Goal: Task Accomplishment & Management: Complete application form

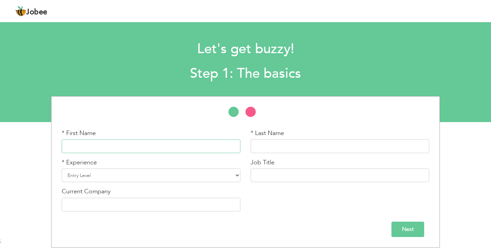
drag, startPoint x: 170, startPoint y: 148, endPoint x: 176, endPoint y: 151, distance: 6.6
click at [170, 148] on input "text" at bounding box center [151, 146] width 179 height 14
type input "AbdulRehman"
type input "Tahir"
click at [203, 177] on select "Entry Level Less than 1 Year 1 Year 2 Years 3 Years 4 Years 5 Years 6 Years 7 Y…" at bounding box center [151, 175] width 179 height 14
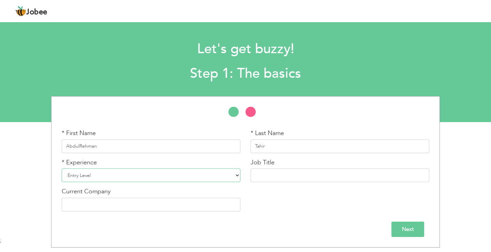
select select "12"
click at [62, 168] on select "Entry Level Less than 1 Year 1 Year 2 Years 3 Years 4 Years 5 Years 6 Years 7 Y…" at bounding box center [151, 175] width 179 height 14
click at [264, 174] on input "text" at bounding box center [340, 175] width 179 height 14
click at [296, 178] on input "text" at bounding box center [340, 175] width 179 height 14
type input "Freelance Model"
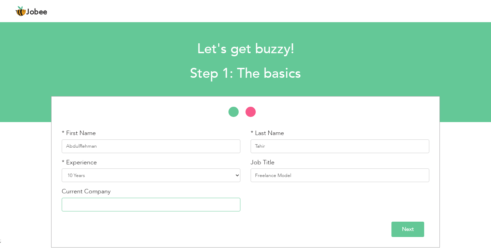
click at [128, 202] on input "text" at bounding box center [151, 205] width 179 height 14
paste input "NGENTS | NESTLE | ENGINE | HUMBCW23 | PARISHAE | TDAP | ALIXEESHAN | HUSTLE & H…"
type input "NGENTS | NESTLE | ENGINE | HUMBCW23 | PARISHAE | TDAP | ALIXEESHAN | HUSTLE & H…"
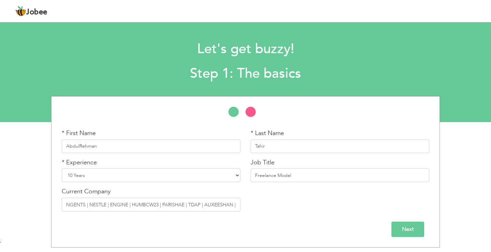
click at [416, 230] on input "Next" at bounding box center [407, 229] width 33 height 15
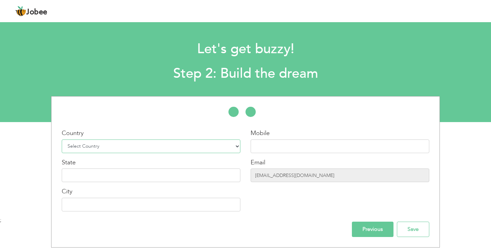
click at [181, 148] on select "Select Country Afghanistan Albania Algeria American Samoa Andorra Angola Anguil…" at bounding box center [151, 146] width 179 height 14
select select "166"
click at [62, 139] on select "Select Country Afghanistan Albania Algeria American Samoa Andorra Angola Anguil…" at bounding box center [151, 146] width 179 height 14
drag, startPoint x: 282, startPoint y: 145, endPoint x: 276, endPoint y: 144, distance: 5.6
click at [282, 145] on input "text" at bounding box center [340, 146] width 179 height 14
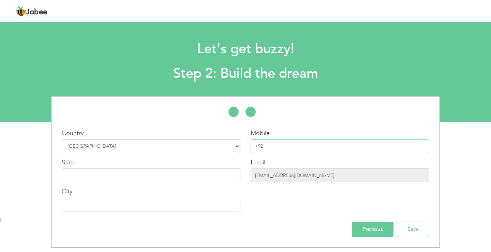
click at [278, 142] on input "+92" at bounding box center [340, 146] width 179 height 14
paste input "3204079949"
type input "[PHONE_NUMBER]"
click at [130, 172] on input "text" at bounding box center [151, 175] width 179 height 14
type input "[GEOGRAPHIC_DATA]"
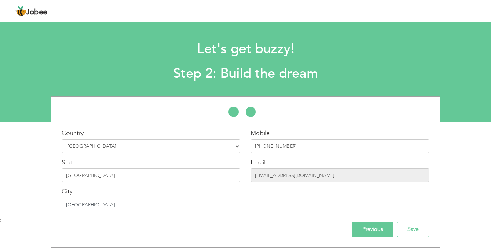
type input "[GEOGRAPHIC_DATA]"
click at [316, 174] on input "zkhan.family01@gmail.com" at bounding box center [340, 175] width 179 height 14
click at [323, 174] on input "zkhan.family01@gmail.com" at bounding box center [340, 175] width 179 height 14
click at [409, 230] on input "Save" at bounding box center [413, 229] width 32 height 15
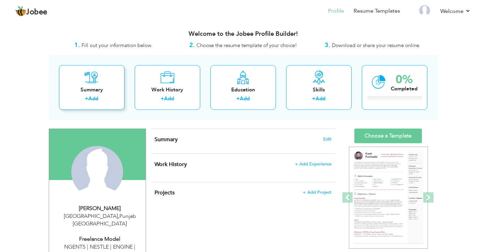
click at [92, 98] on link "Add" at bounding box center [93, 98] width 10 height 7
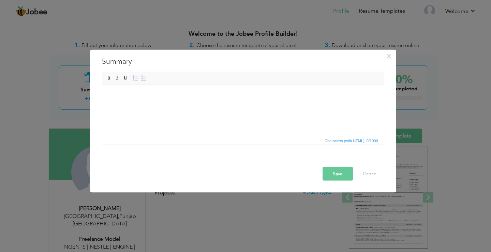
click at [173, 106] on html at bounding box center [243, 95] width 282 height 21
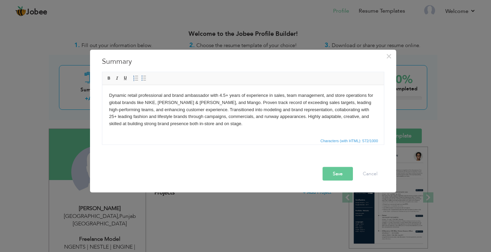
click at [339, 172] on button "Save" at bounding box center [338, 174] width 30 height 14
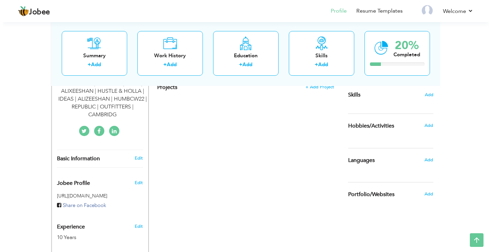
scroll to position [170, 0]
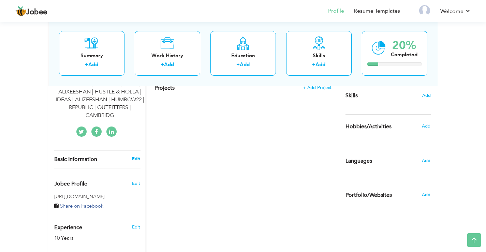
click at [136, 156] on link "Edit" at bounding box center [136, 159] width 8 height 6
type input "AbdulRehman"
type input "Tahir"
type input "[PHONE_NUMBER]"
select select "number:166"
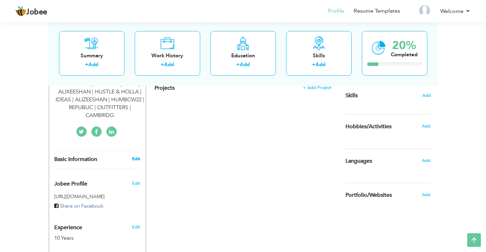
type input "[GEOGRAPHIC_DATA]"
select select "number:12"
type input "NGENTS | NESTLE | ENGINE | HUMBCW23 | PARISHAE | TDAP | ALIXEESHAN | HUSTLE & H…"
type input "Freelance Model"
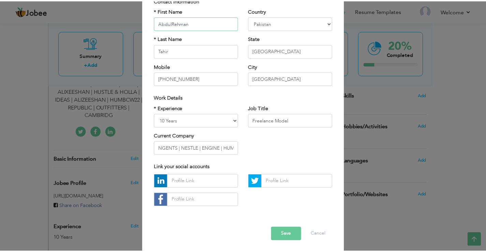
scroll to position [59, 0]
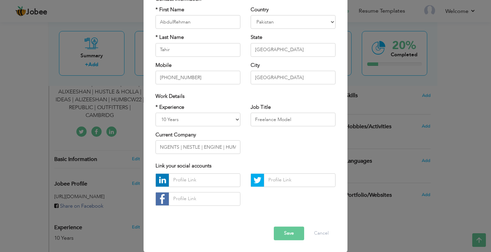
click at [282, 232] on button "Save" at bounding box center [289, 233] width 30 height 14
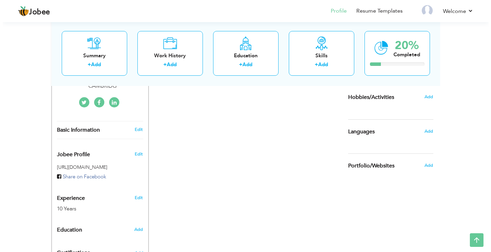
scroll to position [166, 0]
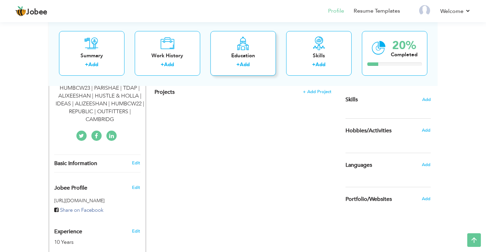
click at [245, 55] on div "Education" at bounding box center [243, 55] width 55 height 7
radio input "true"
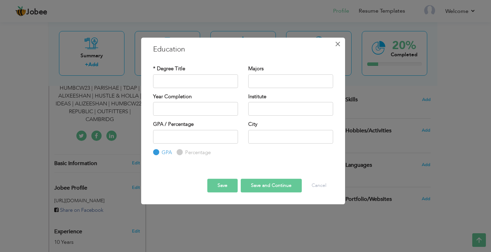
click at [338, 45] on span "×" at bounding box center [338, 44] width 6 height 12
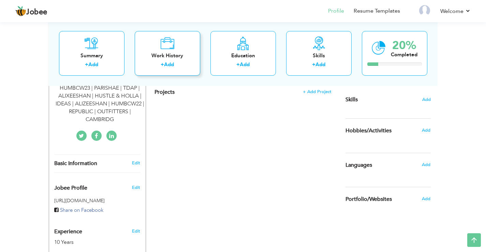
click at [174, 59] on div "Work History" at bounding box center [167, 55] width 55 height 7
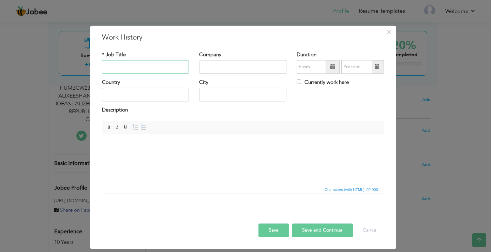
click at [131, 66] on input "text" at bounding box center [145, 67] width 87 height 14
paste input "Freelance Model"
type input "Freelance Model"
click at [235, 67] on input "text" at bounding box center [242, 67] width 87 height 14
paste input "NGENTS | NESTLE | ENGINE | HUMBCW23 | PARISHAE | TDAP | ALIXEESHAN | HUSTLE & H…"
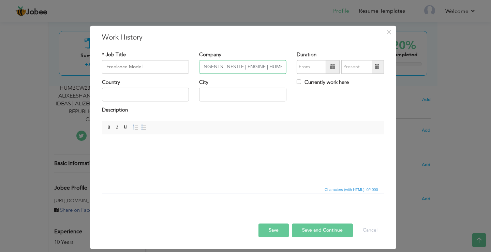
scroll to position [0, 294]
type input "NGENTS | NESTLE | ENGINE | HUMBCW23 | PARISHAE | TDAP | ALIXEESHAN | HUSTLE & H…"
click at [137, 94] on input "text" at bounding box center [145, 95] width 87 height 14
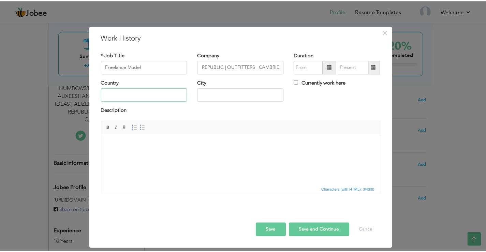
scroll to position [0, 0]
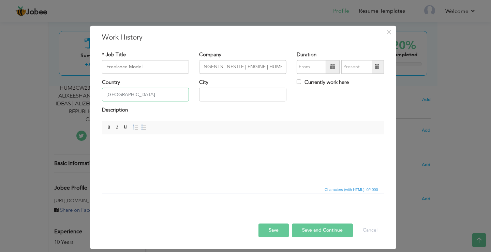
type input "[GEOGRAPHIC_DATA]"
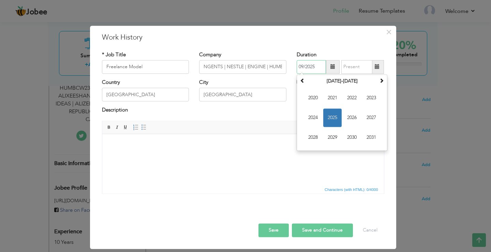
click at [316, 64] on input "09/2025" at bounding box center [311, 67] width 29 height 14
click at [301, 81] on span at bounding box center [302, 80] width 5 height 5
click at [333, 139] on span "2019" at bounding box center [332, 137] width 18 height 18
click at [369, 117] on span "Aug" at bounding box center [371, 117] width 18 height 18
type input "08/2019"
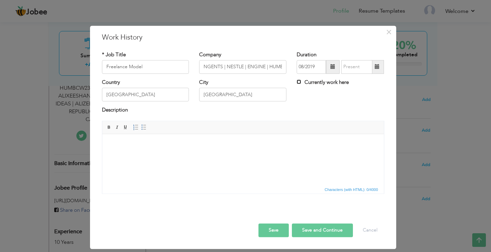
click at [298, 81] on input "Currently work here" at bounding box center [299, 81] width 4 height 4
checkbox input "true"
click at [159, 146] on body at bounding box center [243, 144] width 268 height 7
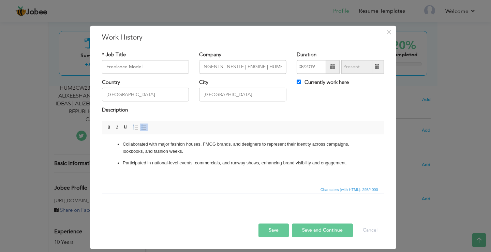
click at [318, 227] on button "Save and Continue" at bounding box center [322, 230] width 61 height 14
checkbox input "false"
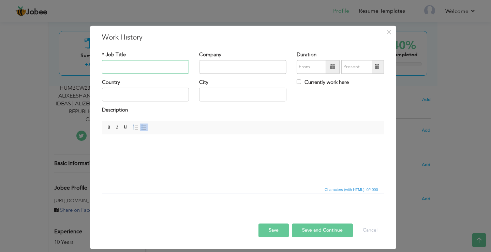
click at [146, 69] on input "text" at bounding box center [145, 67] width 87 height 14
paste input "Store Manager"
type input "Store Manager"
click at [234, 73] on input "text" at bounding box center [242, 67] width 87 height 14
paste input "MANGO"
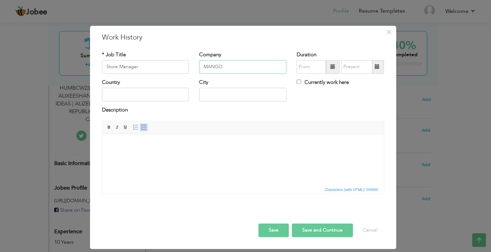
type input "MANGO"
drag, startPoint x: 128, startPoint y: 100, endPoint x: 137, endPoint y: 95, distance: 10.1
click at [128, 100] on input "text" at bounding box center [145, 95] width 87 height 14
type input "[GEOGRAPHIC_DATA]"
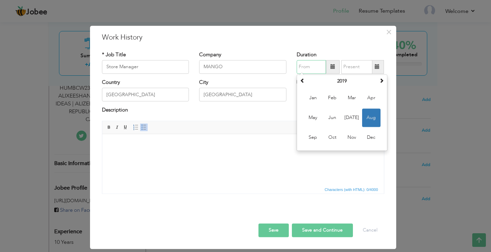
click at [314, 63] on input "text" at bounding box center [311, 67] width 29 height 14
click at [302, 83] on span at bounding box center [302, 80] width 5 height 5
click at [349, 117] on span "[DATE]" at bounding box center [352, 117] width 18 height 18
type input "07/2017"
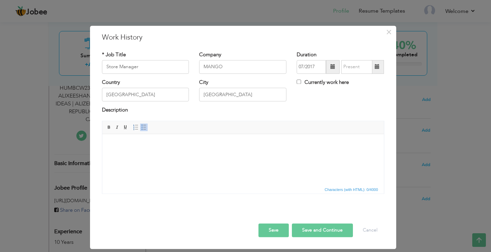
click at [378, 68] on span at bounding box center [377, 66] width 5 height 5
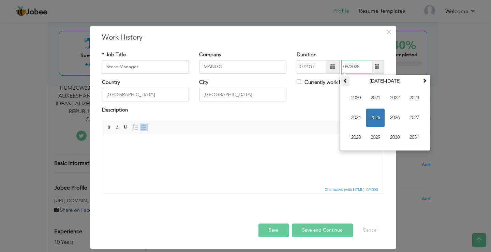
click at [347, 81] on span at bounding box center [345, 80] width 5 height 5
click at [372, 136] on span "2019" at bounding box center [375, 137] width 18 height 18
click at [395, 120] on span "[DATE]" at bounding box center [395, 117] width 18 height 18
type input "07/2019"
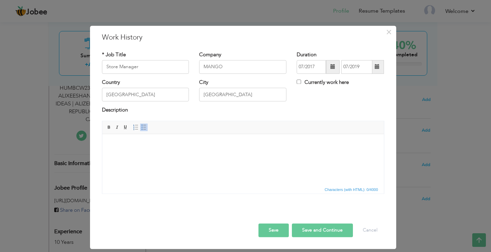
click at [182, 153] on html at bounding box center [243, 144] width 282 height 21
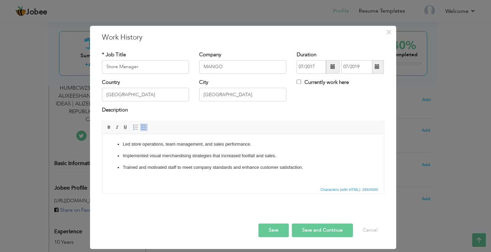
click at [327, 231] on button "Save and Continue" at bounding box center [322, 230] width 61 height 14
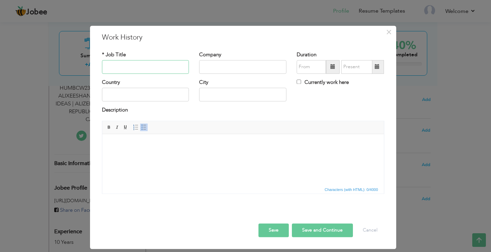
click at [146, 68] on input "text" at bounding box center [145, 67] width 87 height 14
paste input "Floor Incharge"
type input "Floor Incharge"
click at [227, 60] on input "text" at bounding box center [242, 67] width 87 height 14
paste input "[PERSON_NAME] & [PERSON_NAME]"
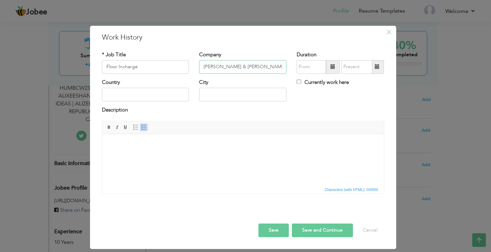
type input "[PERSON_NAME] & [PERSON_NAME]"
click at [132, 93] on input "text" at bounding box center [145, 95] width 87 height 14
type input "[GEOGRAPHIC_DATA]"
click at [220, 95] on input "CARLSBAD" at bounding box center [242, 95] width 87 height 14
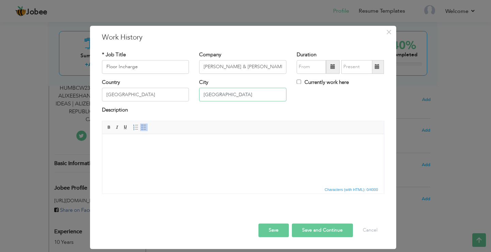
type input "[GEOGRAPHIC_DATA]"
click at [314, 69] on input "text" at bounding box center [311, 67] width 29 height 14
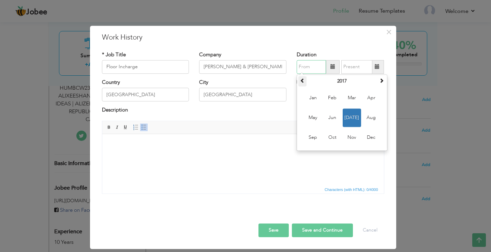
click at [302, 83] on span at bounding box center [302, 80] width 5 height 5
click at [320, 98] on span "Jan" at bounding box center [313, 98] width 18 height 18
type input "01/2016"
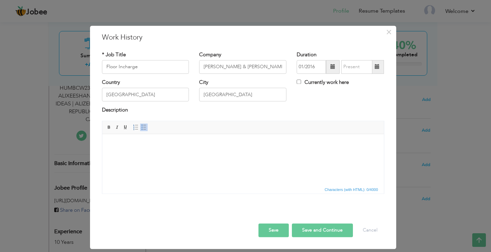
click at [375, 70] on span at bounding box center [377, 67] width 13 height 14
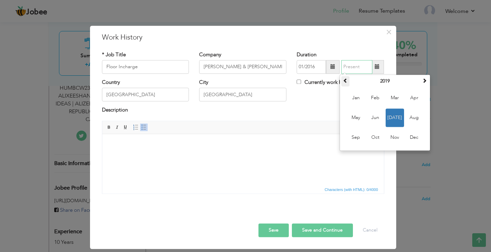
click at [347, 83] on span at bounding box center [345, 80] width 5 height 5
click at [378, 117] on span "Jun" at bounding box center [375, 117] width 18 height 18
type input "06/2017"
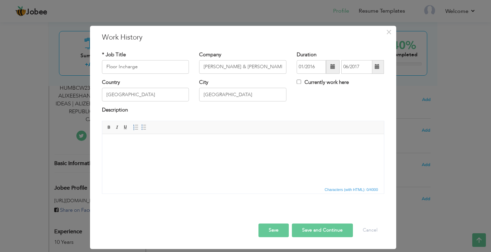
drag, startPoint x: 219, startPoint y: 141, endPoint x: 219, endPoint y: 146, distance: 4.8
click at [219, 142] on body at bounding box center [243, 144] width 268 height 7
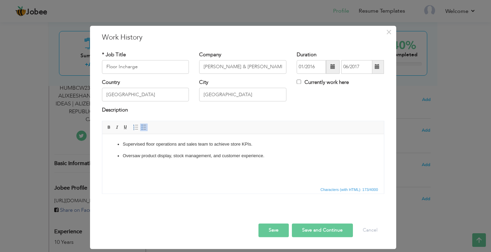
click at [330, 229] on button "Save and Continue" at bounding box center [322, 230] width 61 height 14
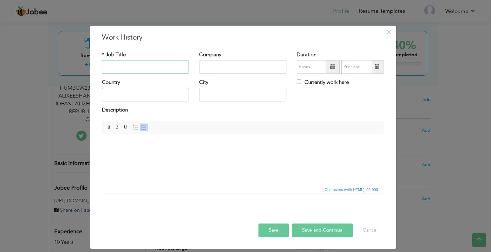
click at [154, 65] on input "text" at bounding box center [145, 67] width 87 height 14
paste input "Sales Executive"
type input "Sales Executive"
click at [240, 70] on input "text" at bounding box center [242, 67] width 87 height 14
paste input "NIKE"
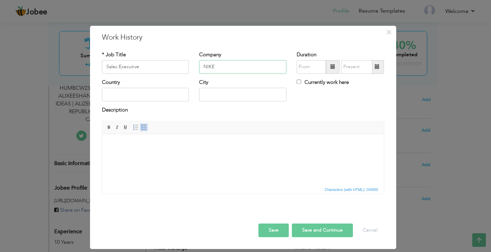
type input "NIKE"
click at [158, 92] on input "text" at bounding box center [145, 95] width 87 height 14
type input "[GEOGRAPHIC_DATA]"
click at [227, 95] on input "Escondido" at bounding box center [242, 95] width 87 height 14
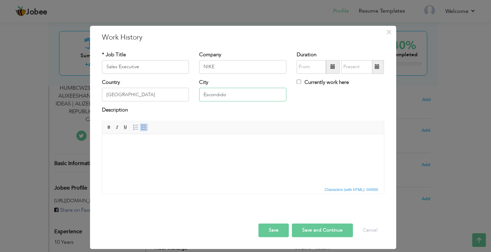
click at [234, 94] on input "Escondido" at bounding box center [242, 95] width 87 height 14
type input "[GEOGRAPHIC_DATA]"
click at [235, 111] on div "Description" at bounding box center [243, 111] width 282 height 9
click at [195, 141] on body at bounding box center [243, 144] width 268 height 7
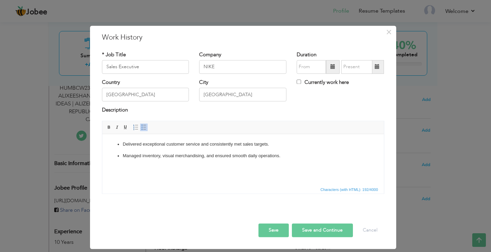
click at [321, 229] on button "Save and Continue" at bounding box center [322, 230] width 61 height 14
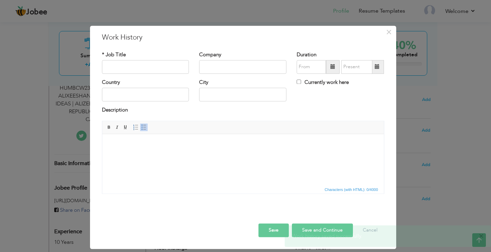
click at [481, 235] on span "×" at bounding box center [481, 236] width 5 height 7
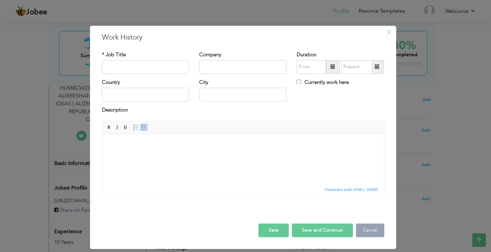
click at [369, 230] on button "Cancel" at bounding box center [370, 230] width 28 height 14
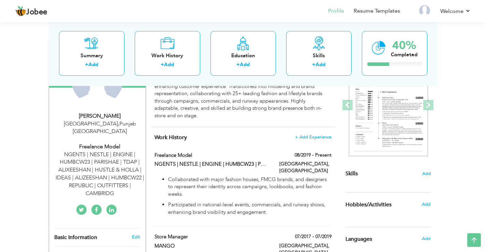
scroll to position [80, 0]
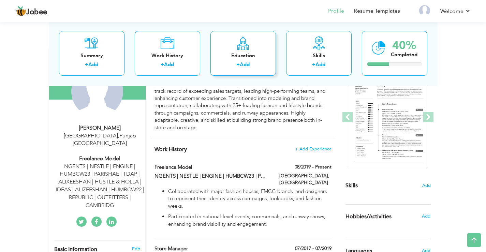
click at [243, 62] on link "Add" at bounding box center [245, 64] width 10 height 7
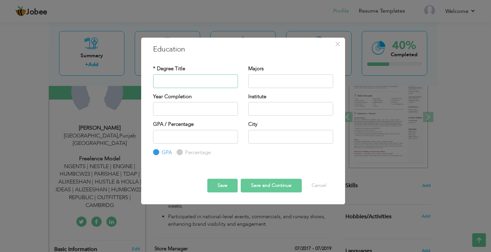
click at [198, 80] on input "text" at bounding box center [195, 81] width 85 height 14
type input "B.A"
type input "Humanities"
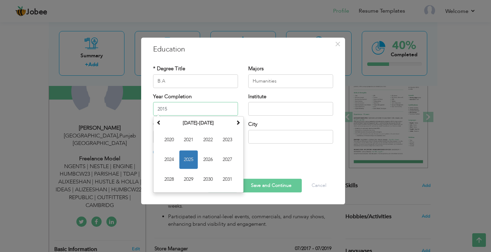
type input "2015"
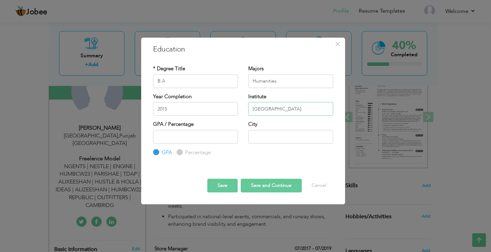
type input "[GEOGRAPHIC_DATA]"
click at [261, 143] on input "text" at bounding box center [290, 137] width 85 height 14
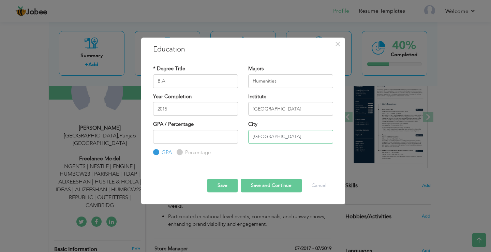
type input "[GEOGRAPHIC_DATA]"
click at [263, 183] on button "Save and Continue" at bounding box center [271, 186] width 61 height 14
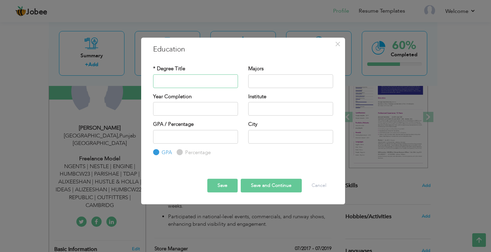
click at [206, 80] on input "text" at bounding box center [195, 81] width 85 height 14
type input "F.A"
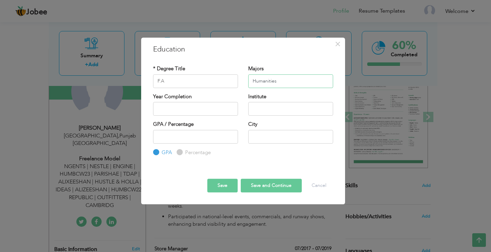
type input "Humanities"
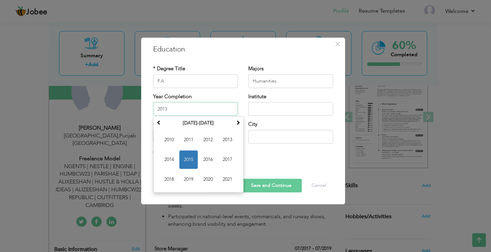
type input "2013"
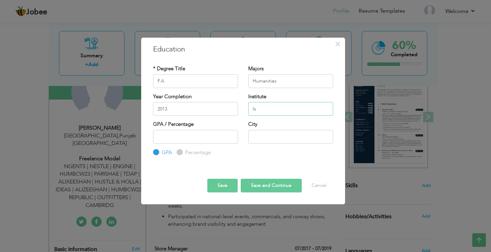
type input "I"
type input "BISE [GEOGRAPHIC_DATA]"
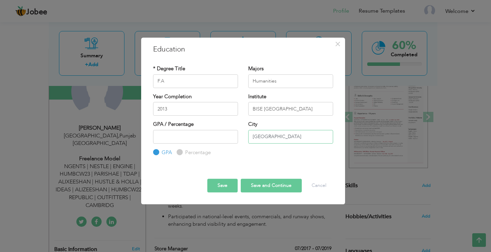
type input "[GEOGRAPHIC_DATA]"
click at [261, 187] on button "Save and Continue" at bounding box center [271, 186] width 61 height 14
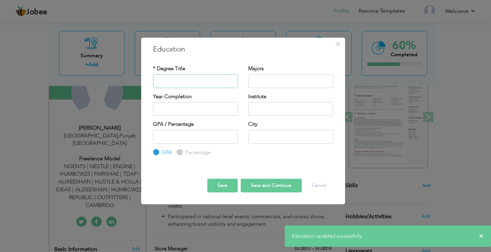
click at [201, 79] on input "text" at bounding box center [195, 81] width 85 height 14
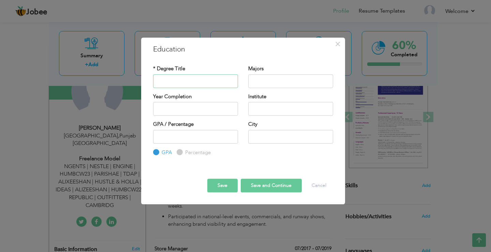
click at [194, 84] on input "text" at bounding box center [195, 81] width 85 height 14
paste input "Matric"
type input "Matriculation"
type input "Science"
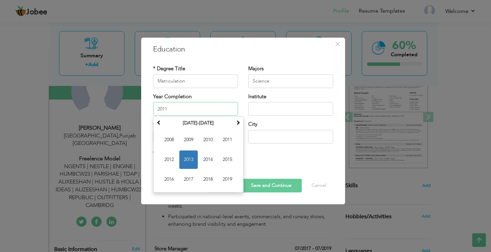
type input "2011"
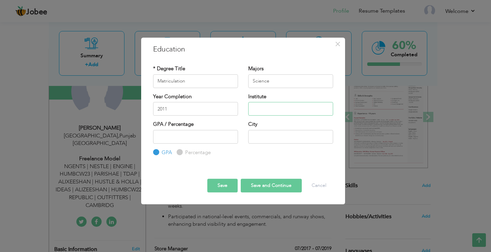
click at [273, 111] on input "text" at bounding box center [290, 109] width 85 height 14
paste input "Govt [GEOGRAPHIC_DATA]"
click at [293, 110] on input "Govt [GEOGRAPHIC_DATA]" at bounding box center [290, 109] width 85 height 14
type input "Govt [GEOGRAPHIC_DATA]"
click at [269, 139] on input "text" at bounding box center [290, 137] width 85 height 14
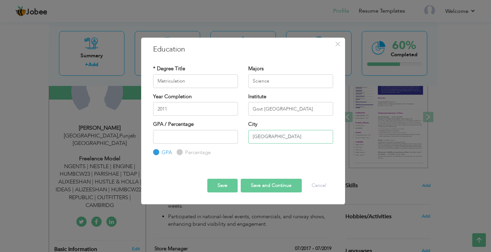
type input "[GEOGRAPHIC_DATA]"
click at [267, 183] on button "Save and Continue" at bounding box center [271, 186] width 61 height 14
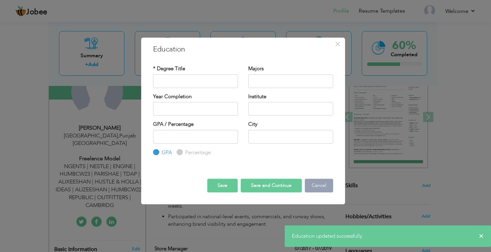
click at [318, 185] on button "Cancel" at bounding box center [319, 186] width 28 height 14
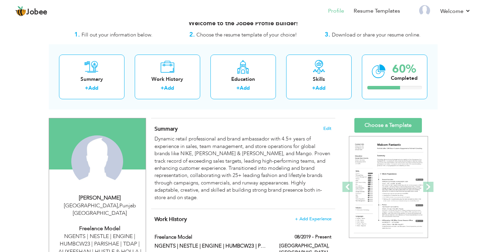
scroll to position [0, 0]
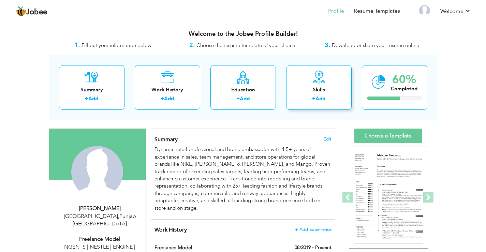
click at [321, 98] on link "Add" at bounding box center [320, 98] width 10 height 7
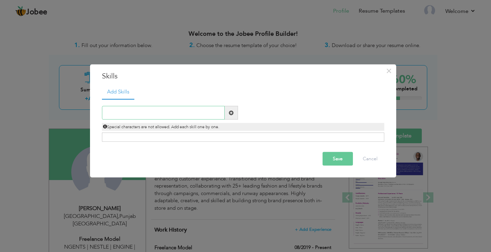
click at [192, 117] on input "text" at bounding box center [163, 113] width 123 height 14
paste input "Retail & Sales"
type input "Retail & Sales"
click at [175, 151] on div "Save Cancel" at bounding box center [243, 159] width 293 height 24
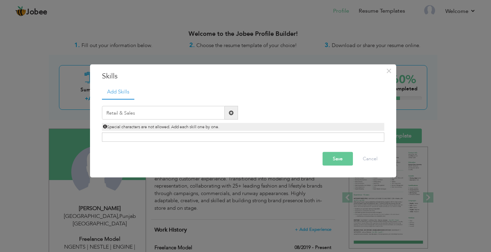
click at [335, 159] on button "Save" at bounding box center [338, 159] width 30 height 14
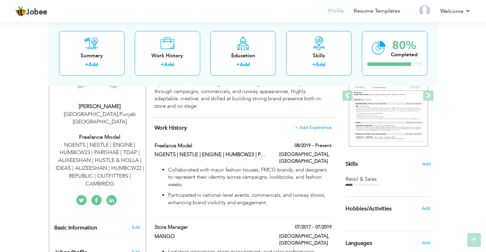
scroll to position [102, 0]
click at [429, 163] on span "Add" at bounding box center [426, 164] width 9 height 6
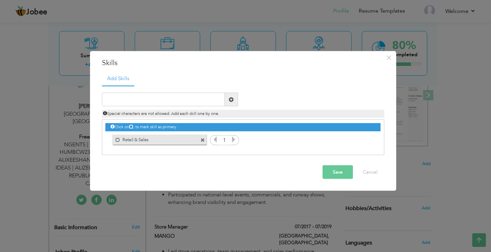
click at [234, 139] on icon at bounding box center [233, 139] width 6 height 6
click at [233, 139] on icon at bounding box center [233, 139] width 6 height 6
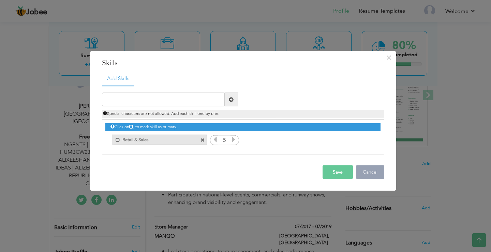
click at [365, 171] on button "Cancel" at bounding box center [370, 172] width 28 height 14
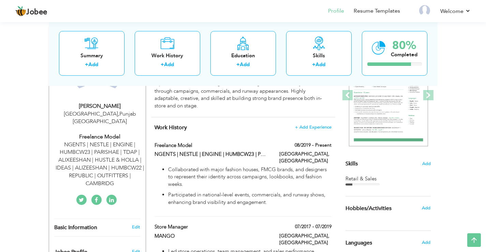
click at [373, 181] on div "Retail & Sales" at bounding box center [387, 178] width 85 height 7
click at [361, 182] on div "Retail & Sales" at bounding box center [387, 180] width 85 height 10
click at [361, 178] on div "Retail & Sales" at bounding box center [387, 178] width 85 height 7
click at [360, 185] on div at bounding box center [362, 184] width 34 height 2
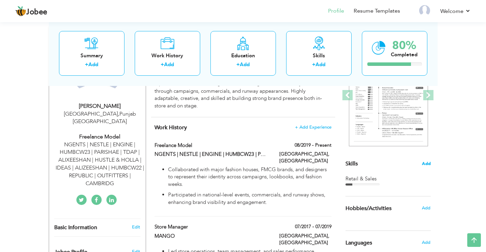
click at [423, 163] on span "Add" at bounding box center [426, 164] width 9 height 6
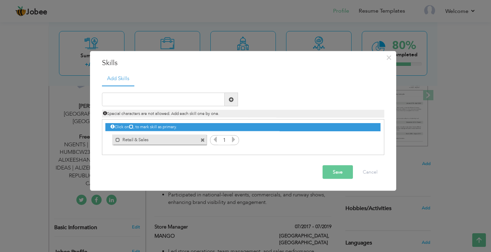
click at [236, 138] on icon at bounding box center [233, 139] width 6 height 6
click at [233, 139] on icon at bounding box center [233, 139] width 6 height 6
drag, startPoint x: 170, startPoint y: 102, endPoint x: 172, endPoint y: 108, distance: 5.7
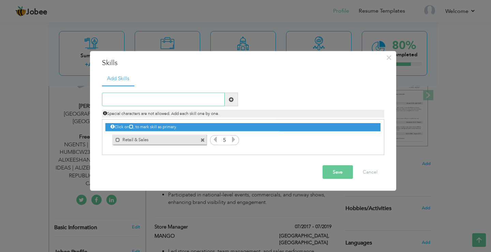
click at [170, 102] on input "text" at bounding box center [163, 100] width 123 height 14
click at [201, 96] on input "text" at bounding box center [163, 100] width 123 height 14
paste input "Leadership"
type input "Leadership"
click at [332, 173] on button "Save" at bounding box center [338, 172] width 30 height 14
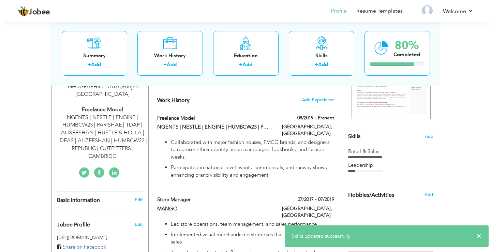
scroll to position [170, 0]
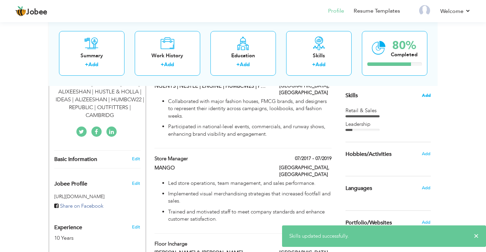
click at [426, 96] on span "Add" at bounding box center [426, 95] width 9 height 6
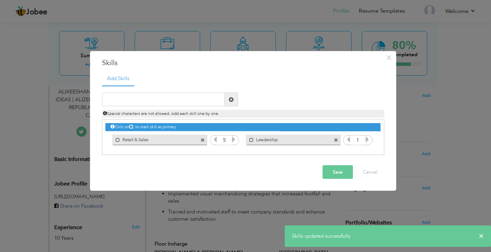
click at [368, 140] on icon at bounding box center [367, 139] width 6 height 6
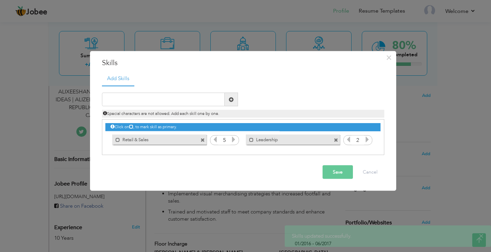
click at [368, 140] on icon at bounding box center [367, 139] width 6 height 6
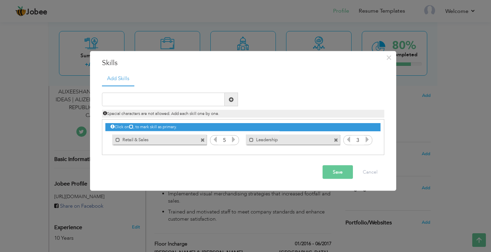
click at [368, 140] on icon at bounding box center [367, 139] width 6 height 6
click at [202, 102] on input "text" at bounding box center [163, 100] width 123 height 14
paste input "Brand Representation"
type input "Brand Representation"
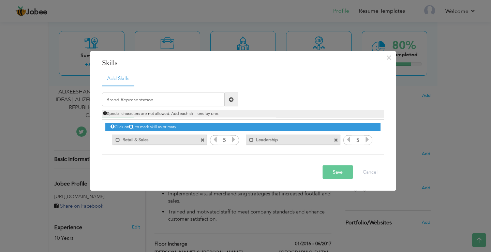
click at [342, 171] on button "Save" at bounding box center [338, 172] width 30 height 14
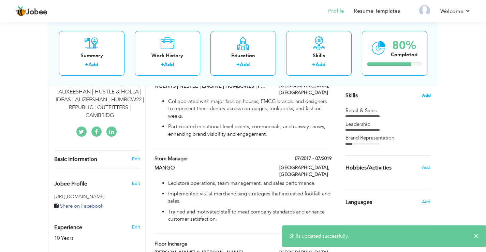
click at [425, 96] on span "Add" at bounding box center [426, 95] width 9 height 6
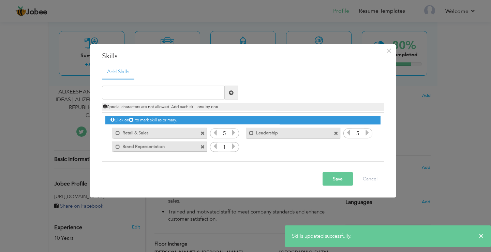
click at [234, 146] on icon at bounding box center [233, 146] width 6 height 6
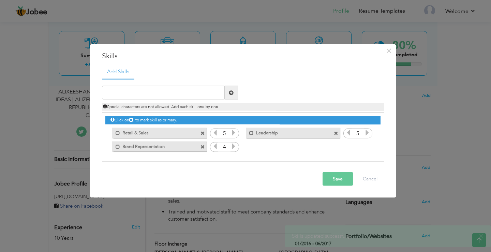
click at [234, 146] on icon at bounding box center [233, 146] width 6 height 6
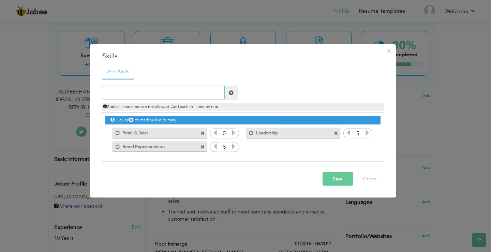
click at [174, 93] on input "text" at bounding box center [163, 93] width 123 height 14
paste input "Communication & Networking"
type input "Communication & Networking"
click at [230, 92] on span at bounding box center [231, 92] width 5 height 5
click at [366, 147] on icon at bounding box center [367, 146] width 6 height 6
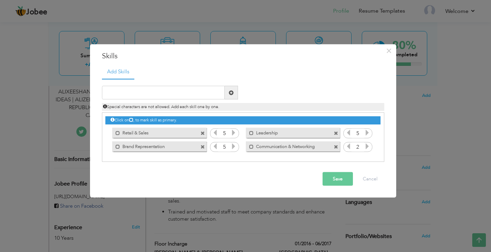
click at [366, 147] on icon at bounding box center [367, 146] width 6 height 6
click at [203, 132] on span at bounding box center [202, 133] width 4 height 4
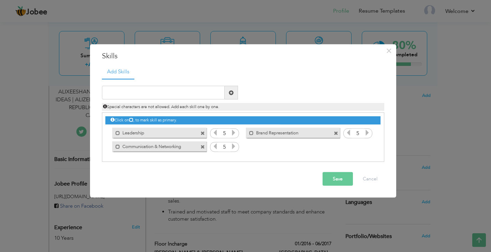
click at [203, 133] on span at bounding box center [202, 133] width 4 height 4
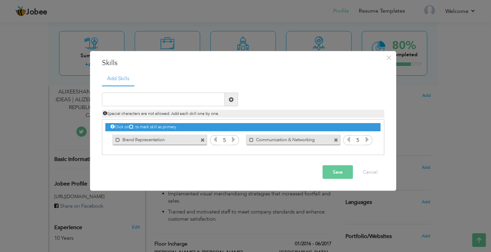
click at [201, 139] on span at bounding box center [202, 140] width 4 height 4
click at [202, 139] on span at bounding box center [202, 140] width 4 height 4
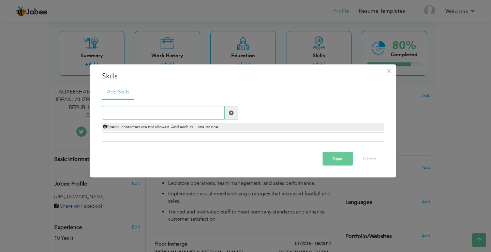
drag, startPoint x: 148, startPoint y: 116, endPoint x: 147, endPoint y: 122, distance: 5.7
click at [148, 116] on input "text" at bounding box center [163, 113] width 123 height 14
click at [169, 115] on input "text" at bounding box center [163, 113] width 123 height 14
paste input "Store Operations"
type input "Store Operations"
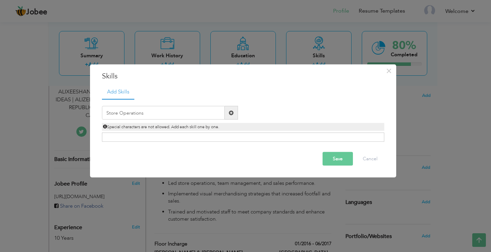
click at [230, 113] on span at bounding box center [231, 112] width 5 height 5
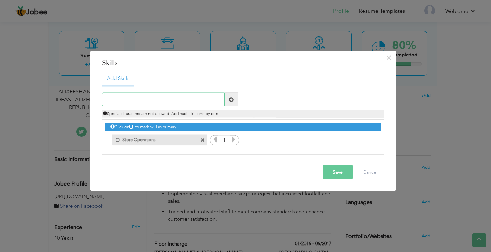
click at [195, 101] on input "text" at bounding box center [163, 100] width 123 height 14
paste input "Visual Merchandising"
type input "Visual Merchandising"
click at [231, 100] on span at bounding box center [231, 99] width 5 height 5
click at [171, 104] on input "text" at bounding box center [163, 100] width 123 height 14
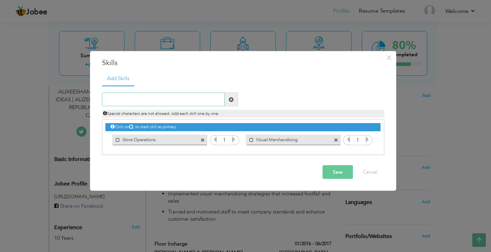
paste input "Inventory Management"
type input "Inventory Management"
click at [233, 100] on span at bounding box center [231, 99] width 5 height 5
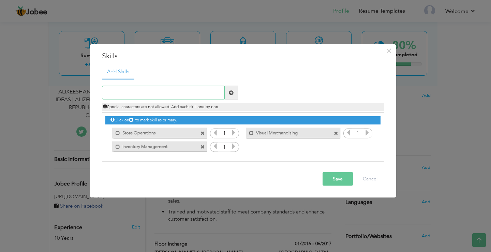
click at [172, 93] on input "text" at bounding box center [163, 93] width 123 height 14
paste input "Sales Target Achievement"
type input "Sales Target Achievement"
click at [231, 92] on span at bounding box center [231, 92] width 5 height 5
click at [233, 133] on icon at bounding box center [233, 133] width 6 height 6
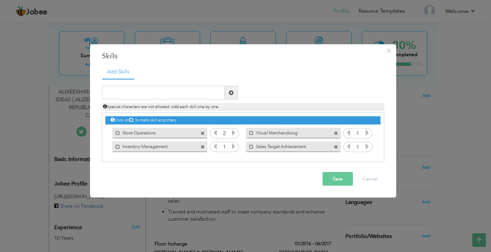
click at [233, 133] on icon at bounding box center [233, 133] width 6 height 6
click at [234, 146] on icon at bounding box center [233, 146] width 6 height 6
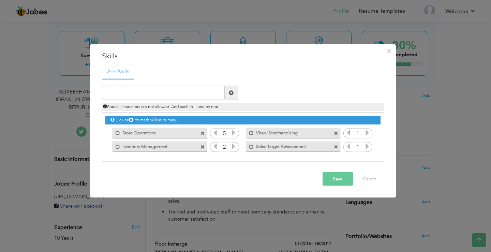
click at [234, 146] on icon at bounding box center [233, 146] width 6 height 6
click at [366, 133] on icon at bounding box center [367, 133] width 6 height 6
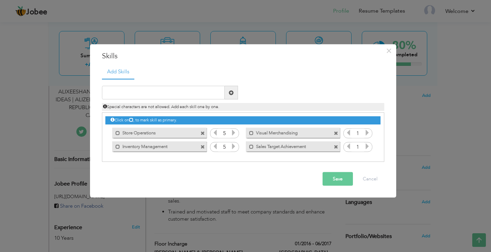
click at [366, 133] on icon at bounding box center [367, 133] width 6 height 6
click at [366, 145] on icon at bounding box center [367, 146] width 6 height 6
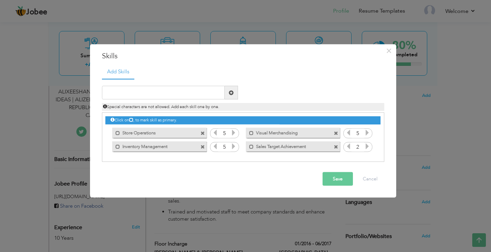
click at [366, 145] on icon at bounding box center [367, 146] width 6 height 6
click at [215, 90] on input "text" at bounding box center [163, 93] width 123 height 14
paste input "Team Training & Development"
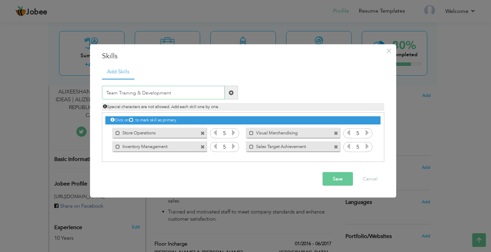
type input "Team Training & Development"
click at [229, 92] on span at bounding box center [231, 92] width 5 height 5
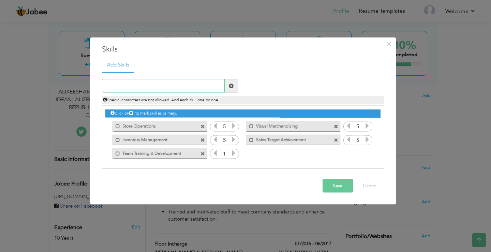
click at [185, 85] on input "text" at bounding box center [163, 86] width 123 height 14
paste input "Floor Management"
type input "Floor Management"
click at [231, 86] on span at bounding box center [231, 85] width 5 height 5
click at [235, 153] on icon at bounding box center [233, 153] width 6 height 6
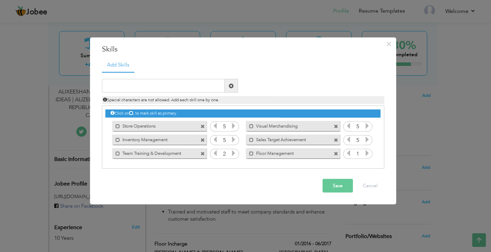
click at [233, 152] on icon at bounding box center [233, 153] width 6 height 6
click at [235, 152] on icon at bounding box center [233, 153] width 6 height 6
click at [368, 153] on icon at bounding box center [367, 153] width 6 height 6
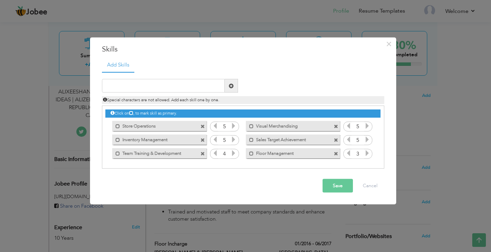
click at [368, 153] on icon at bounding box center [367, 153] width 6 height 6
click at [194, 89] on input "text" at bounding box center [163, 86] width 123 height 14
paste input "Customer Experience Enhancement"
type input "Customer Experience Enhancement"
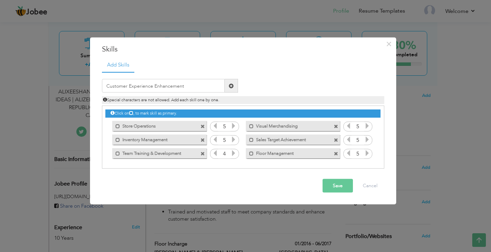
click at [230, 86] on span at bounding box center [231, 85] width 5 height 5
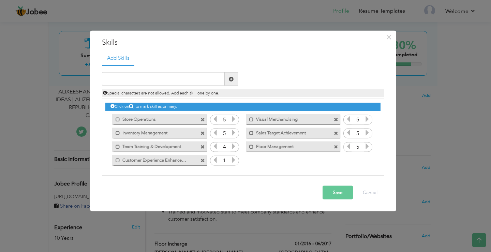
click at [235, 160] on icon at bounding box center [233, 160] width 6 height 6
click at [176, 82] on input "text" at bounding box center [163, 79] width 123 height 14
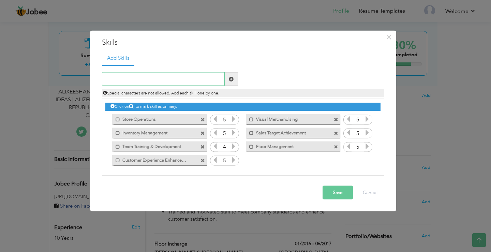
paste input "Campaign Modeling"
type input "Campaign Modeling"
click at [231, 78] on span at bounding box center [231, 78] width 5 height 5
click at [367, 159] on icon at bounding box center [367, 160] width 6 height 6
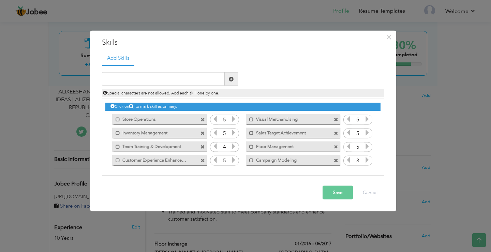
click at [367, 159] on icon at bounding box center [367, 160] width 6 height 6
click at [175, 80] on input "text" at bounding box center [163, 79] width 123 height 14
paste input "Commercial Appearances"
type input "Commercial Appearances"
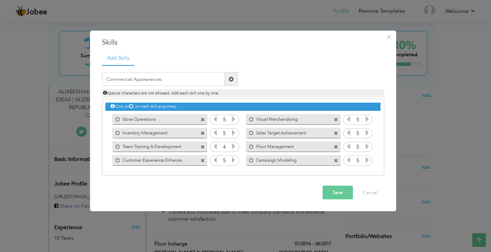
click at [231, 80] on span at bounding box center [231, 78] width 5 height 5
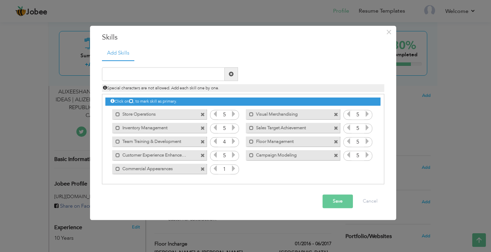
click at [233, 169] on icon at bounding box center [233, 169] width 6 height 6
click at [195, 76] on input "text" at bounding box center [163, 75] width 123 height 14
paste input "Client Engagement"
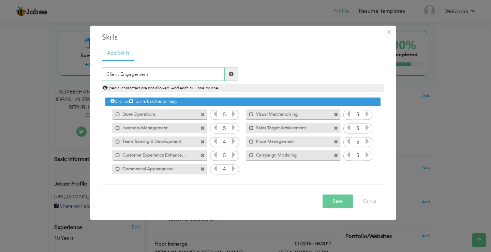
type input "Client Engagement"
click at [231, 74] on span at bounding box center [231, 74] width 5 height 5
click at [366, 168] on icon at bounding box center [367, 169] width 6 height 6
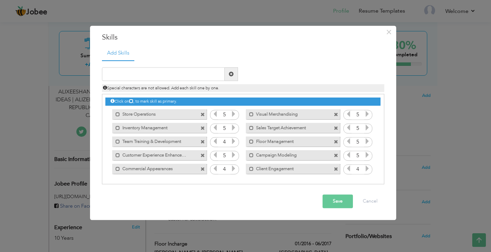
click at [366, 168] on icon at bounding box center [367, 169] width 6 height 6
click at [182, 75] on input "text" at bounding box center [163, 75] width 123 height 14
paste input "Collaboration with Designers & Brands"
type input "Collaboration with Designers & Brands"
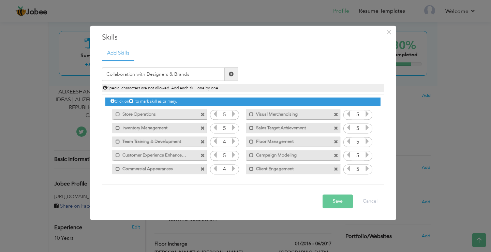
click at [233, 74] on span at bounding box center [231, 74] width 5 height 5
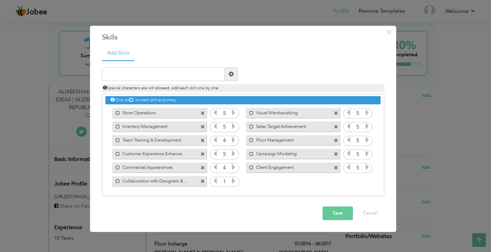
scroll to position [2, 0]
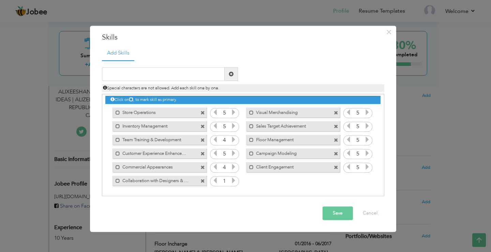
click at [232, 180] on icon at bounding box center [233, 181] width 6 height 6
click at [156, 75] on input "text" at bounding box center [163, 75] width 123 height 14
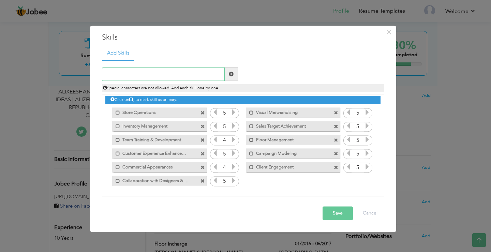
paste input "Public Relations"
type input "Public Relations"
click at [232, 75] on span at bounding box center [231, 74] width 5 height 5
click at [365, 179] on icon at bounding box center [367, 181] width 6 height 6
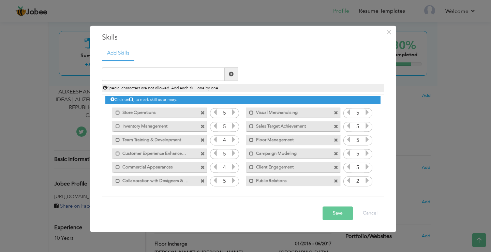
click at [365, 179] on icon at bounding box center [367, 181] width 6 height 6
click at [201, 73] on input "text" at bounding box center [163, 75] width 123 height 14
paste input "Adaptability"
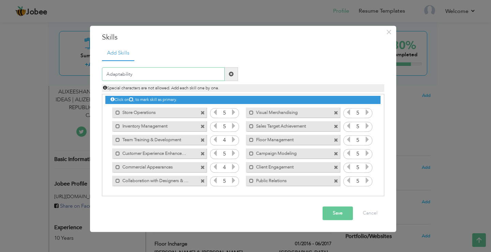
type input "Adaptability"
click at [230, 74] on span at bounding box center [231, 74] width 5 height 5
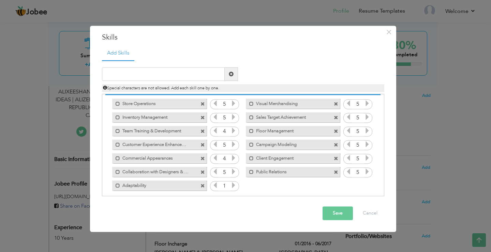
scroll to position [15, 0]
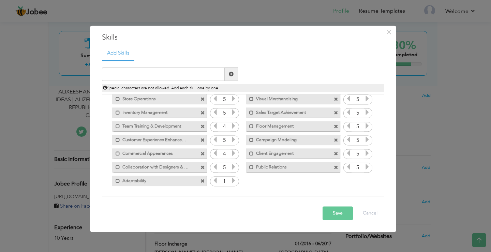
click at [232, 179] on icon at bounding box center [233, 181] width 6 height 6
click at [231, 179] on icon at bounding box center [233, 181] width 6 height 6
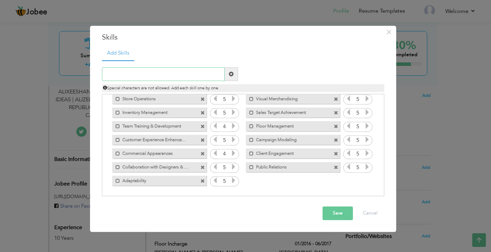
click at [132, 74] on input "text" at bounding box center [163, 75] width 123 height 14
paste input "Creativity"
type input "Creativity"
click at [231, 73] on span at bounding box center [231, 74] width 5 height 5
click at [367, 179] on icon at bounding box center [367, 181] width 6 height 6
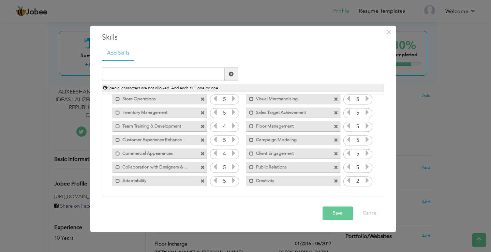
click at [367, 179] on icon at bounding box center [367, 181] width 6 height 6
click at [195, 76] on input "text" at bounding box center [163, 75] width 123 height 14
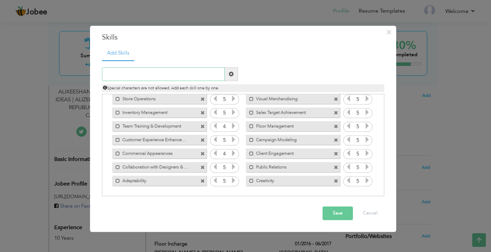
paste input "Time Management"
type input "Time Management"
click at [229, 74] on span at bounding box center [231, 74] width 5 height 5
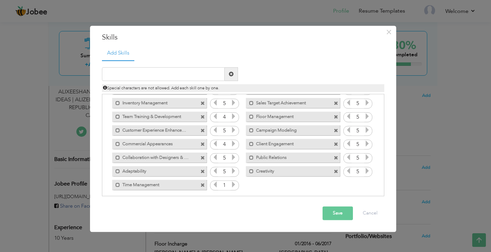
scroll to position [29, 0]
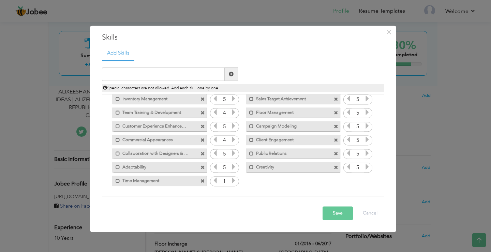
click at [233, 180] on icon at bounding box center [233, 181] width 6 height 6
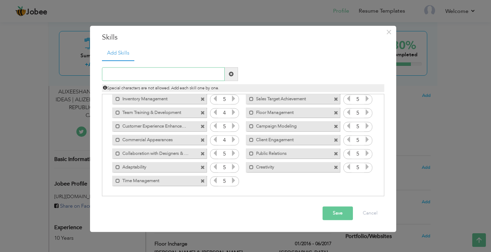
click at [188, 73] on input "text" at bounding box center [163, 75] width 123 height 14
paste input "Personal Branding"
type input "Personal Branding"
click at [230, 74] on span at bounding box center [231, 74] width 5 height 5
click at [366, 181] on icon at bounding box center [367, 181] width 6 height 6
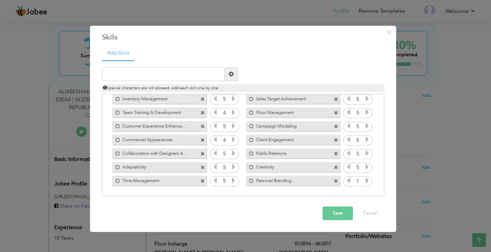
click at [366, 181] on icon at bounding box center [367, 181] width 6 height 6
click at [341, 212] on button "Save" at bounding box center [338, 214] width 30 height 14
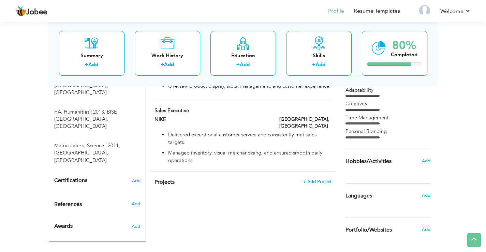
scroll to position [382, 0]
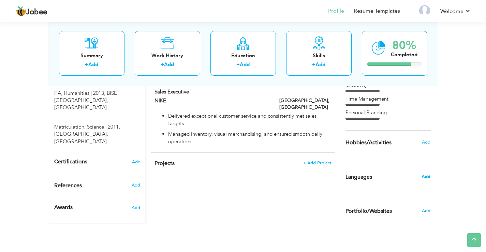
click at [427, 176] on span "Add" at bounding box center [425, 177] width 9 height 6
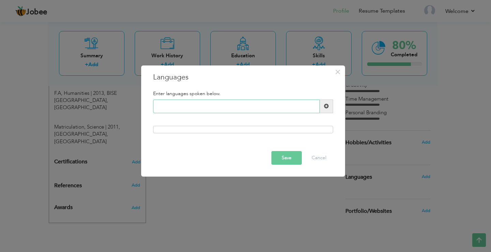
click at [226, 105] on input "text" at bounding box center [236, 107] width 167 height 14
type input "Urdu"
click at [326, 105] on span at bounding box center [326, 106] width 5 height 5
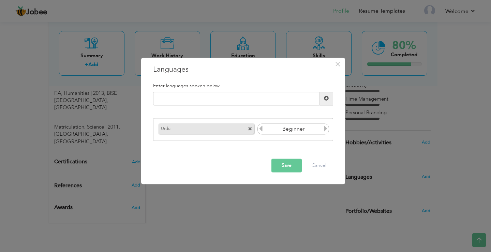
click at [326, 129] on icon at bounding box center [326, 129] width 6 height 6
click at [213, 98] on input "text" at bounding box center [236, 99] width 167 height 14
type input "E"
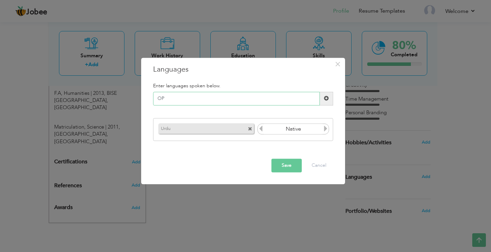
type input "O"
type input "Punjabi"
click at [327, 96] on span at bounding box center [326, 98] width 5 height 5
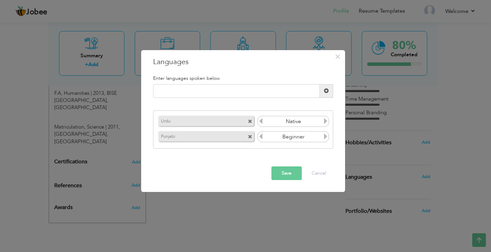
click at [326, 136] on icon at bounding box center [326, 136] width 6 height 6
click at [244, 93] on input "text" at bounding box center [236, 91] width 167 height 14
type input "English"
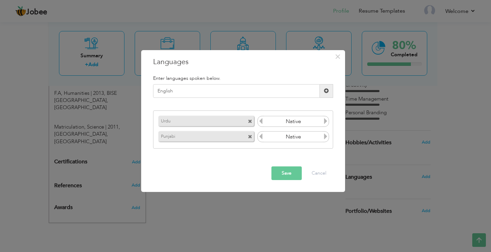
click at [326, 90] on span at bounding box center [326, 90] width 5 height 5
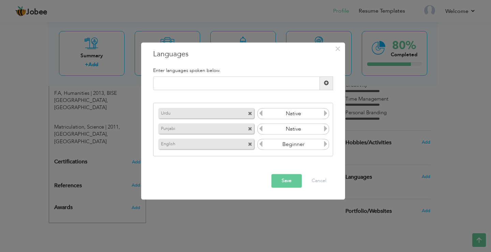
click at [326, 144] on icon at bounding box center [326, 144] width 6 height 6
click at [260, 145] on icon at bounding box center [261, 144] width 6 height 6
click at [290, 184] on button "Save" at bounding box center [286, 181] width 30 height 14
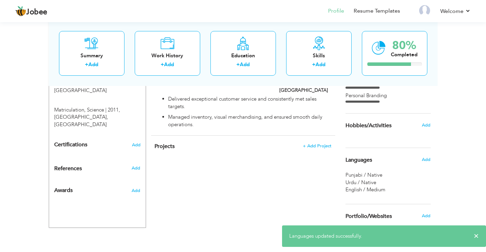
scroll to position [404, 0]
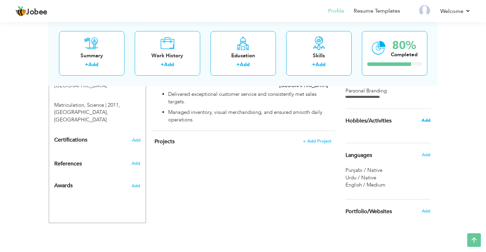
click at [427, 121] on span "Add" at bounding box center [425, 120] width 9 height 6
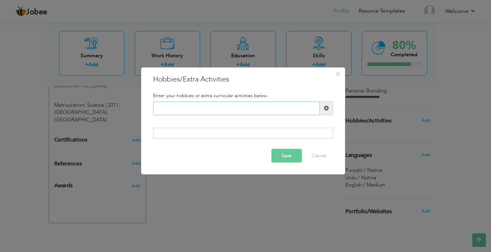
click at [257, 113] on input "text" at bounding box center [236, 108] width 167 height 14
drag, startPoint x: 227, startPoint y: 79, endPoint x: 159, endPoint y: 80, distance: 68.5
click at [159, 81] on h3 "Hobbies/Extra Activities" at bounding box center [243, 79] width 180 height 10
drag, startPoint x: 153, startPoint y: 79, endPoint x: 224, endPoint y: 77, distance: 70.6
click at [224, 77] on h3 "Hobbies/Extra Activities" at bounding box center [243, 79] width 180 height 10
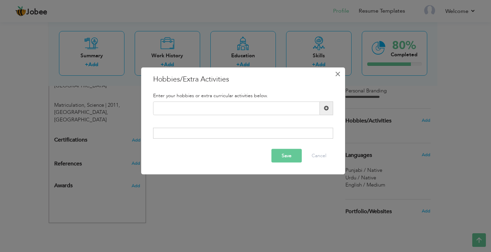
click at [340, 73] on span "×" at bounding box center [338, 74] width 6 height 12
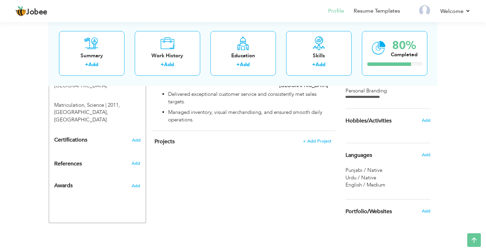
drag, startPoint x: 346, startPoint y: 120, endPoint x: 391, endPoint y: 120, distance: 45.0
click at [391, 120] on div "Hobbies/Activities" at bounding box center [379, 121] width 79 height 14
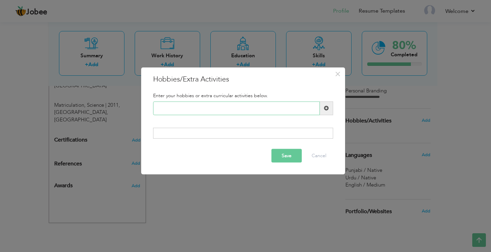
click at [233, 110] on input "text" at bounding box center [236, 108] width 167 height 14
paste input "Staying updated with glob"
click at [209, 104] on input "Staying updated with glob" at bounding box center [236, 108] width 167 height 14
click at [225, 107] on input "Staying updated with glob" at bounding box center [236, 108] width 167 height 14
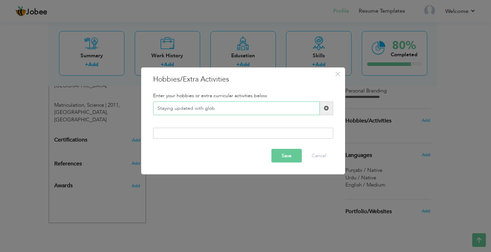
click at [225, 107] on input "Staying updated with glob" at bounding box center [236, 108] width 167 height 14
paste input "personal styling"
click at [178, 108] on input "personal styling" at bounding box center [236, 108] width 167 height 14
type input "Personal Styling"
click at [325, 108] on span at bounding box center [326, 108] width 5 height 5
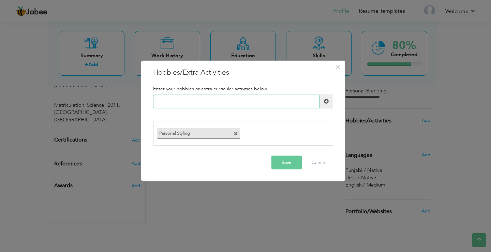
click at [226, 100] on input "text" at bounding box center [236, 101] width 167 height 14
paste input "creative looks"
click at [158, 102] on input "creative looks" at bounding box center [236, 101] width 167 height 14
type input "Creative Looks"
click at [327, 103] on span at bounding box center [326, 101] width 5 height 5
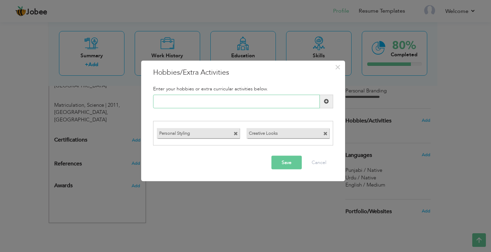
click at [206, 100] on input "text" at bounding box center [236, 101] width 167 height 14
paste input "grooming"
type input "Grooming"
click at [328, 101] on span at bounding box center [326, 101] width 5 height 5
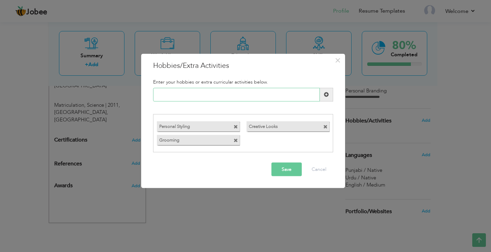
click at [198, 94] on input "text" at bounding box center [236, 95] width 167 height 14
paste input "self-discipline for [DEMOGRAPHIC_DATA]"
type input "self-discipline for [DEMOGRAPHIC_DATA]"
click at [222, 95] on input "self-discipline for [DEMOGRAPHIC_DATA]" at bounding box center [236, 95] width 167 height 14
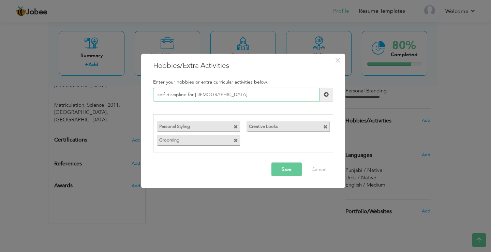
click at [222, 95] on input "self-discipline for [DEMOGRAPHIC_DATA]" at bounding box center [236, 95] width 167 height 14
click at [212, 97] on input "text" at bounding box center [236, 95] width 167 height 14
paste input "Regular workout routines"
click at [195, 94] on input "Regular workout routines" at bounding box center [236, 95] width 167 height 14
type input "Regular workout Routines"
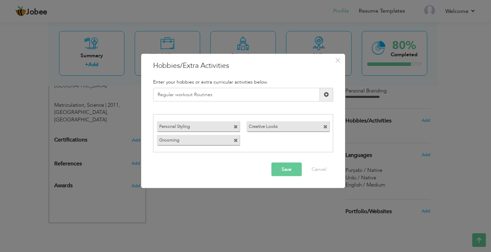
click at [324, 94] on span at bounding box center [326, 94] width 5 height 5
click at [200, 92] on input "text" at bounding box center [236, 95] width 167 height 14
paste input "experimenting with visual"
type input "experimenting with visual"
click at [199, 96] on input "experimenting with visual" at bounding box center [236, 95] width 167 height 14
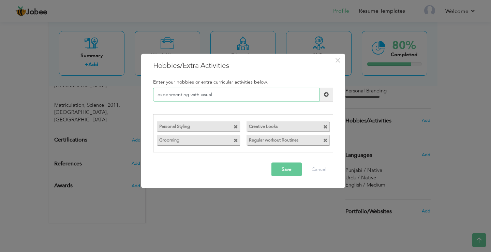
click at [199, 96] on input "experimenting with visual" at bounding box center [236, 95] width 167 height 14
click at [213, 95] on input "text" at bounding box center [236, 95] width 167 height 14
paste input "Attending fashion shows"
type input "Attending fashion shows"
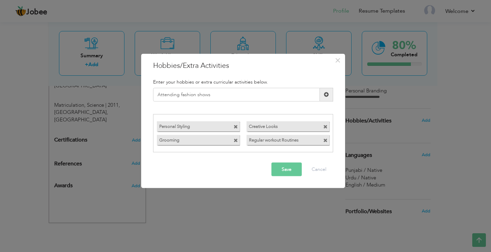
click at [324, 94] on span at bounding box center [326, 94] width 5 height 5
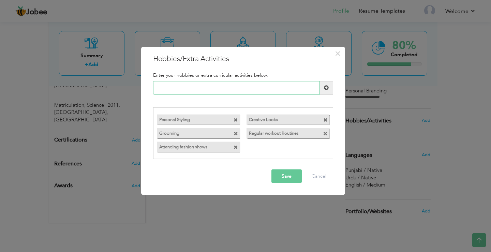
click at [230, 92] on input "text" at bounding box center [236, 88] width 167 height 14
paste input "exhibitions"
click at [159, 88] on input "exhibitions" at bounding box center [236, 88] width 167 height 14
type input "Exhibitions"
click at [326, 86] on span at bounding box center [326, 87] width 5 height 5
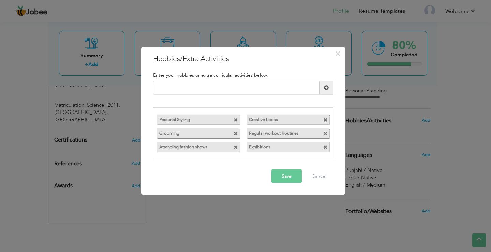
click at [289, 177] on button "Save" at bounding box center [286, 176] width 30 height 14
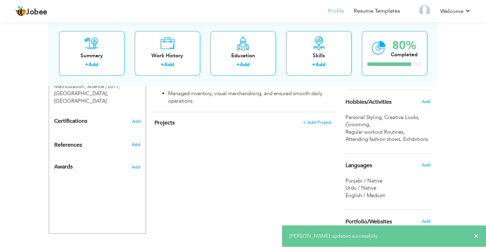
scroll to position [433, 0]
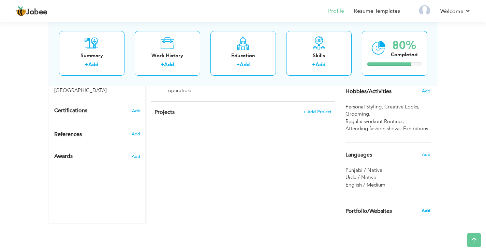
click at [428, 210] on span "Add" at bounding box center [425, 211] width 9 height 6
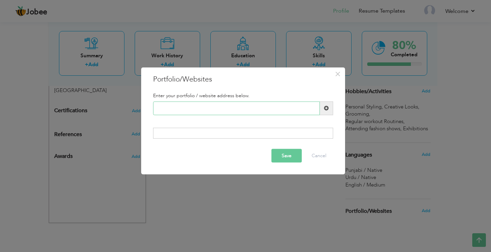
click at [259, 110] on input "text" at bounding box center [236, 108] width 167 height 14
paste input "[URL][DOMAIN_NAME]"
type input "[URL][DOMAIN_NAME]"
click at [284, 129] on div at bounding box center [243, 133] width 180 height 11
click at [278, 132] on div at bounding box center [243, 133] width 180 height 11
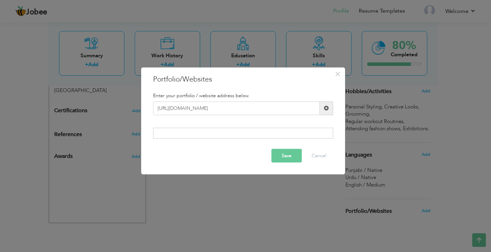
click at [285, 156] on button "Save" at bounding box center [286, 156] width 30 height 14
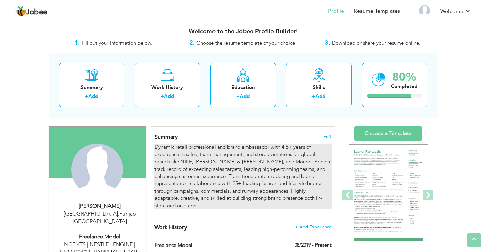
scroll to position [0, 0]
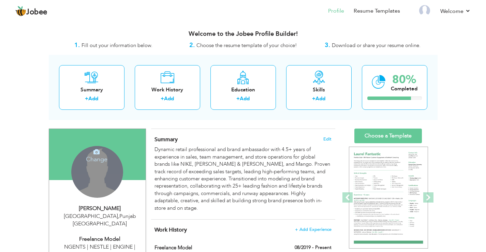
drag, startPoint x: 111, startPoint y: 176, endPoint x: 118, endPoint y: 179, distance: 7.2
click at [111, 176] on div "Change Remove" at bounding box center [97, 172] width 52 height 52
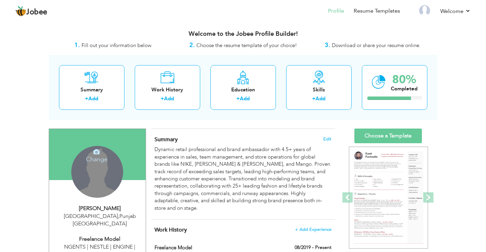
drag, startPoint x: 99, startPoint y: 172, endPoint x: 101, endPoint y: 176, distance: 4.4
click at [99, 172] on div "Change Remove" at bounding box center [97, 172] width 52 height 52
click at [98, 152] on icon at bounding box center [96, 152] width 6 height 6
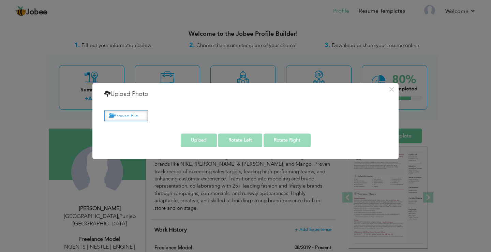
click at [133, 120] on label "Browse File ..." at bounding box center [126, 115] width 44 height 11
click at [0, 0] on input "Browse File ..." at bounding box center [0, 0] width 0 height 0
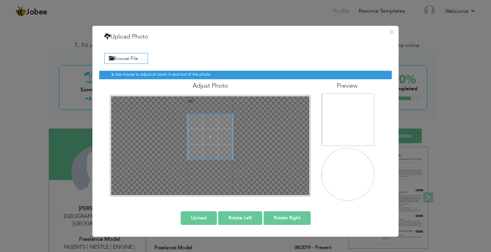
click at [218, 130] on span at bounding box center [211, 137] width 46 height 46
click at [209, 218] on button "Upload" at bounding box center [199, 218] width 36 height 14
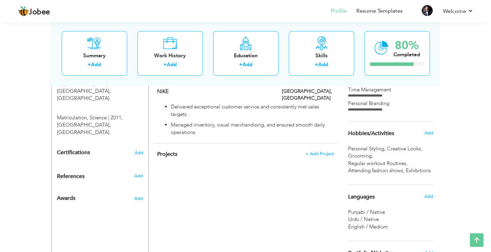
scroll to position [380, 0]
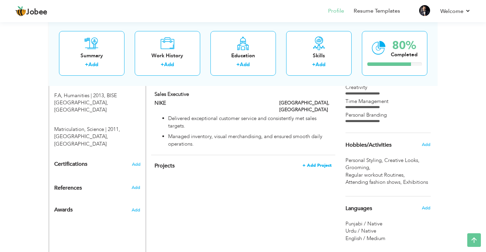
click at [313, 163] on span "+ Add Project" at bounding box center [316, 165] width 29 height 5
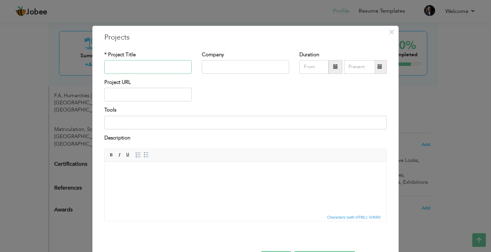
click at [139, 63] on input "text" at bounding box center [147, 67] width 87 height 14
paste input "HUMBCW23"
type input "HUMBCW23"
click at [225, 67] on input "text" at bounding box center [245, 67] width 87 height 14
type input "HUM"
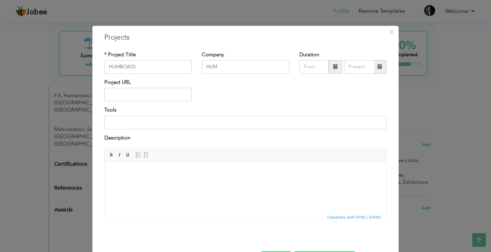
scroll to position [25, 0]
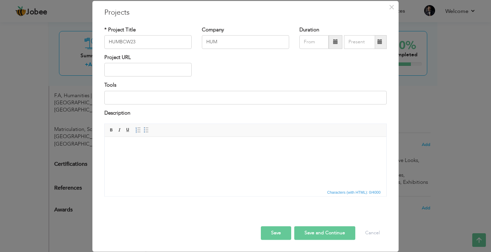
click at [311, 231] on button "Save and Continue" at bounding box center [324, 233] width 61 height 14
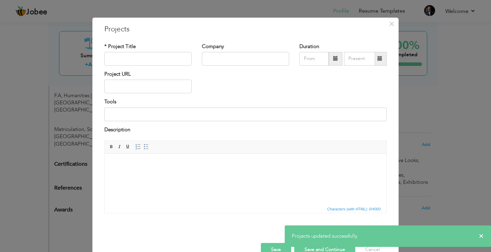
scroll to position [0, 0]
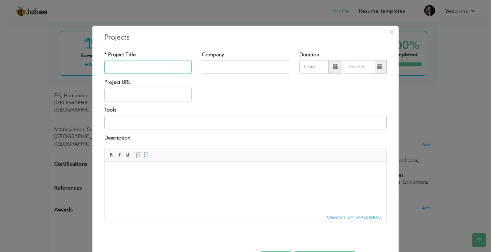
click at [163, 68] on input "text" at bounding box center [147, 67] width 87 height 14
paste input "HUMBCW22"
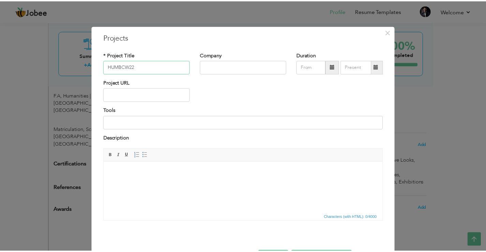
scroll to position [25, 0]
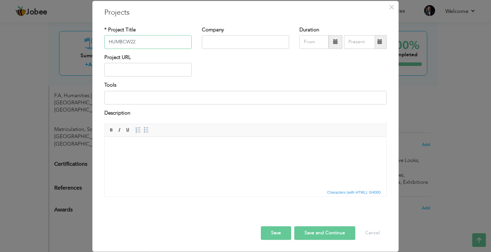
type input "HUMBCW22"
click at [334, 237] on button "Save and Continue" at bounding box center [324, 233] width 61 height 14
click at [119, 41] on input "text" at bounding box center [147, 42] width 87 height 14
paste input "FPW1"
type input "FPW1"
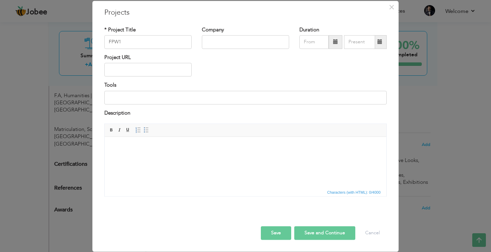
click at [321, 236] on button "Save and Continue" at bounding box center [324, 233] width 61 height 14
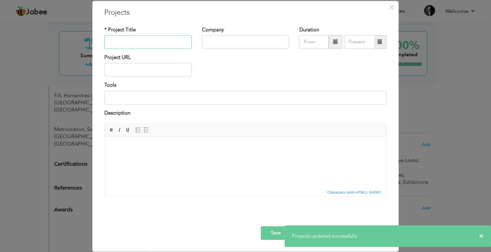
click at [148, 40] on input "text" at bounding box center [147, 42] width 87 height 14
paste input "FPW2"
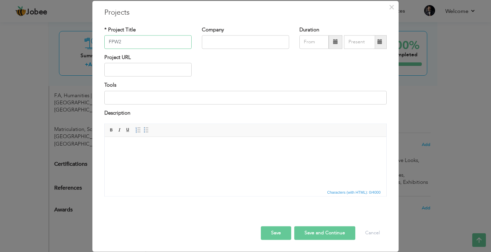
type input "FPW2"
click at [339, 229] on button "Save and Continue" at bounding box center [324, 233] width 61 height 14
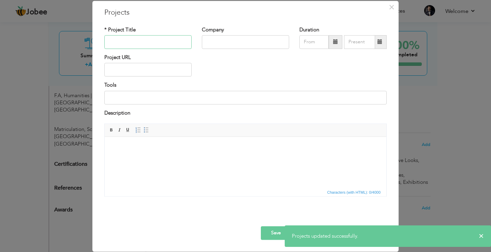
click at [149, 42] on input "text" at bounding box center [147, 42] width 87 height 14
paste input "FPW3"
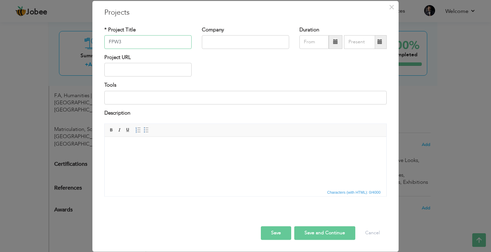
type input "FPW3"
click at [329, 235] on button "Save and Continue" at bounding box center [324, 233] width 61 height 14
click at [147, 44] on input "text" at bounding box center [147, 42] width 87 height 14
paste input "PUBG"
type input "PUBG"
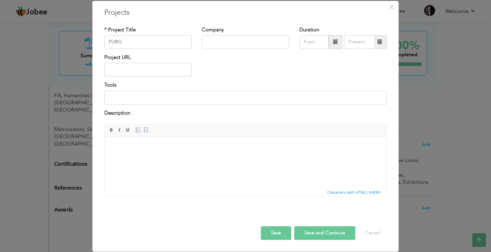
click at [325, 233] on button "Save and Continue" at bounding box center [324, 233] width 61 height 14
click at [282, 234] on button "Save" at bounding box center [276, 233] width 30 height 14
click at [369, 231] on button "Cancel" at bounding box center [372, 233] width 28 height 14
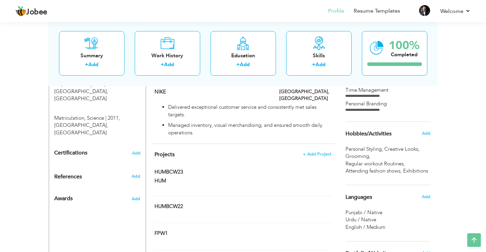
scroll to position [407, 0]
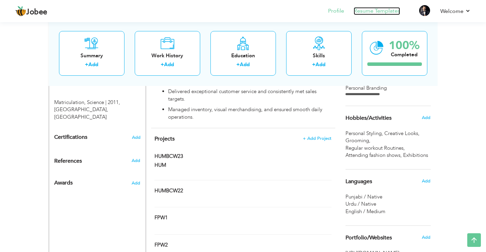
click at [384, 11] on link "Resume Templates" at bounding box center [377, 11] width 46 height 8
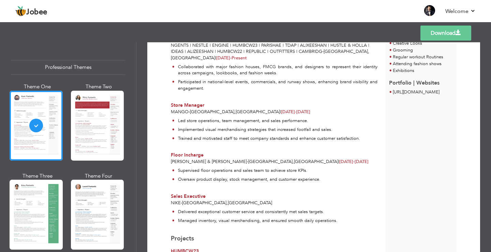
scroll to position [190, 0]
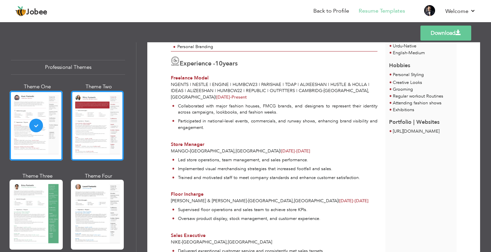
click at [94, 126] on div at bounding box center [97, 126] width 53 height 70
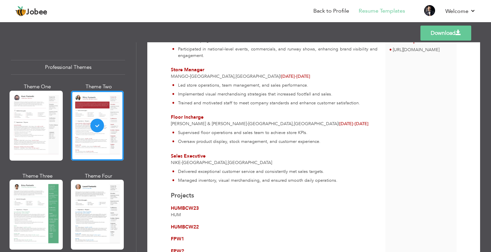
scroll to position [307, 0]
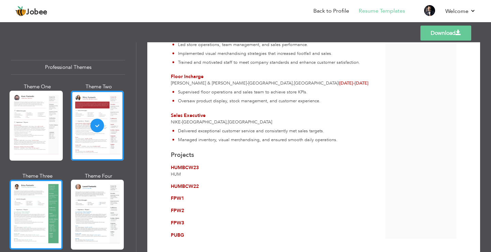
click at [50, 193] on div at bounding box center [36, 215] width 53 height 70
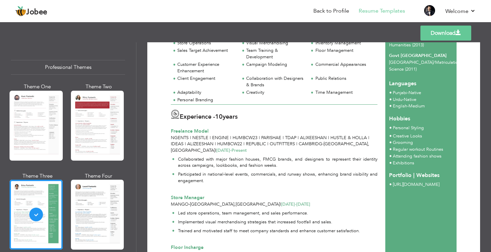
scroll to position [170, 0]
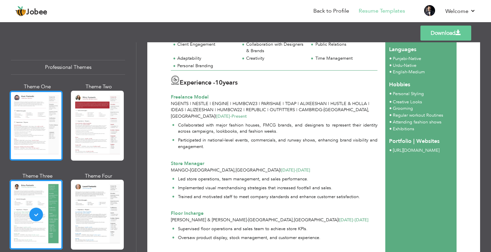
click at [35, 128] on div at bounding box center [36, 126] width 53 height 70
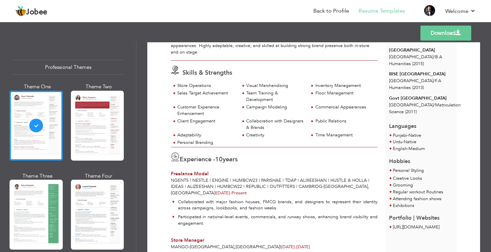
scroll to position [102, 0]
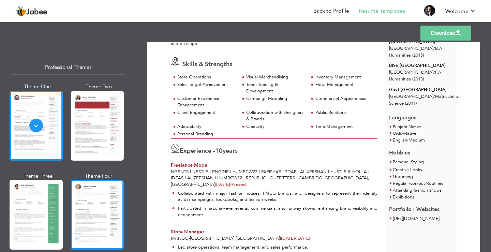
click at [92, 202] on div at bounding box center [97, 215] width 53 height 70
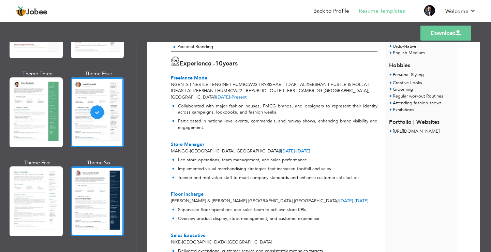
click at [90, 192] on div at bounding box center [97, 201] width 53 height 70
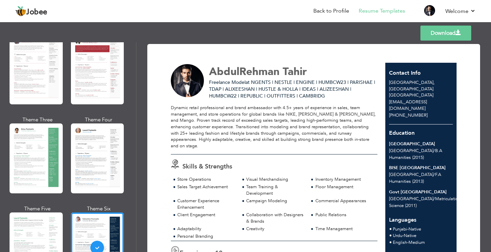
scroll to position [0, 0]
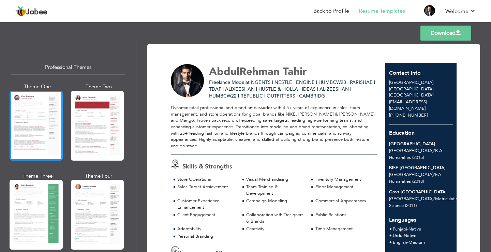
click at [33, 111] on div at bounding box center [36, 126] width 53 height 70
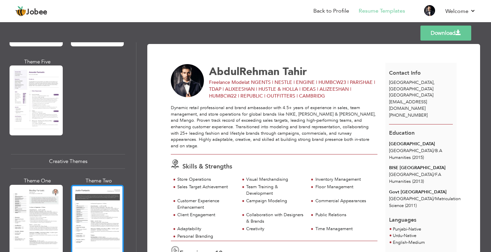
scroll to position [750, 0]
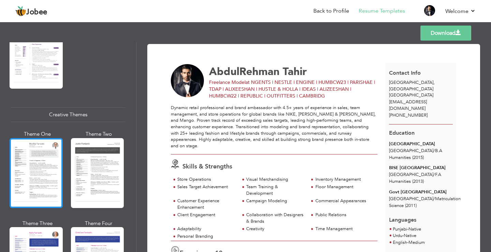
click at [36, 154] on div at bounding box center [36, 173] width 53 height 70
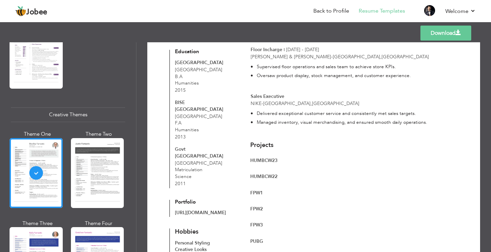
scroll to position [233, 0]
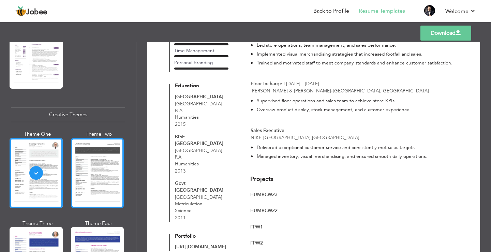
click at [90, 170] on div at bounding box center [97, 173] width 53 height 70
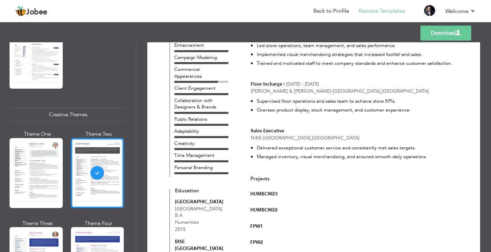
scroll to position [205, 0]
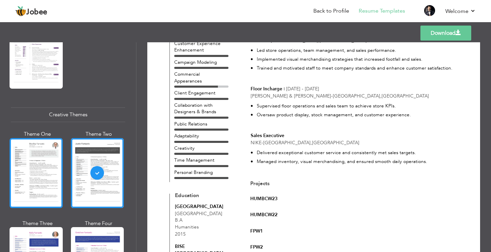
click at [50, 148] on div at bounding box center [36, 173] width 53 height 70
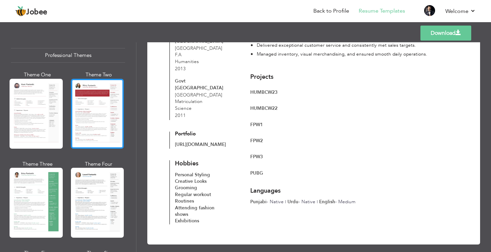
scroll to position [0, 0]
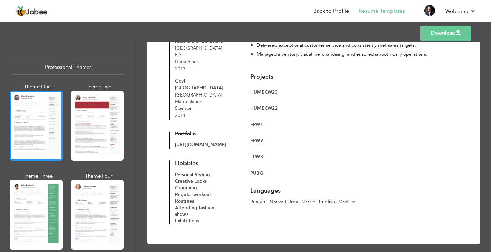
click at [39, 123] on div at bounding box center [36, 126] width 53 height 70
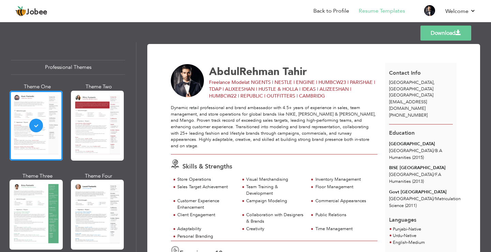
click at [458, 34] on span at bounding box center [457, 32] width 5 height 5
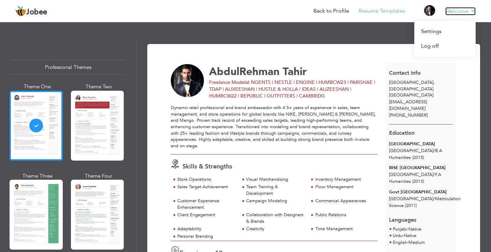
click at [474, 11] on link "Welcome" at bounding box center [460, 11] width 30 height 8
click at [436, 45] on link "Log off" at bounding box center [444, 46] width 61 height 15
